Goal: Information Seeking & Learning: Learn about a topic

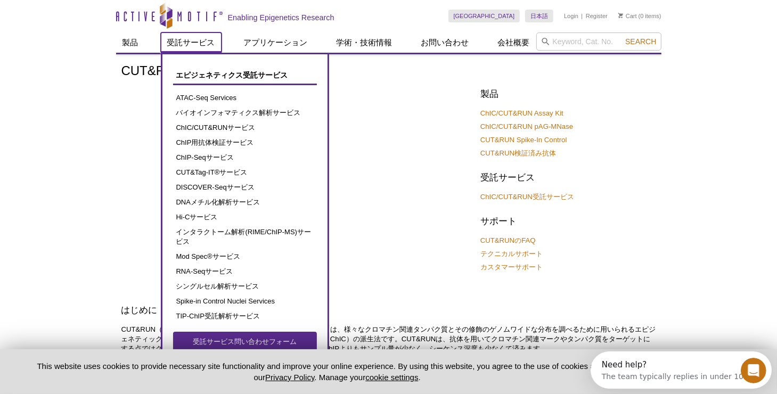
click at [187, 43] on link "受託サービス" at bounding box center [191, 42] width 61 height 20
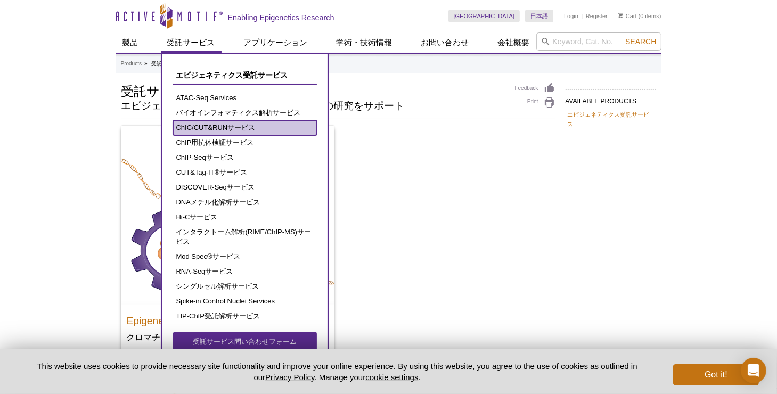
click at [275, 131] on link "ChIC/CUT&RUNサービス" at bounding box center [245, 127] width 144 height 15
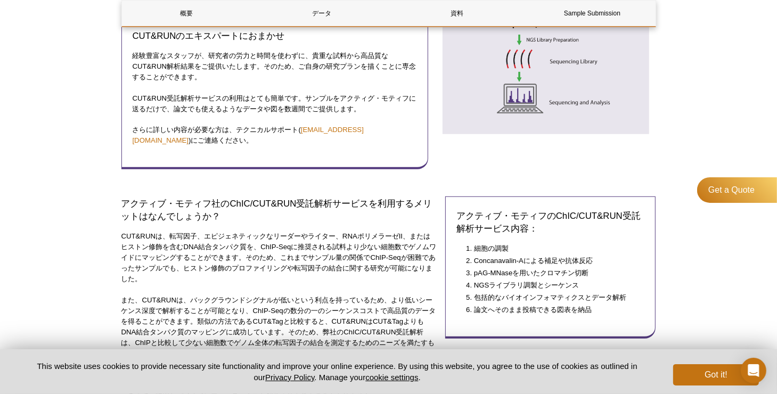
scroll to position [532, 0]
